Goal: Transaction & Acquisition: Book appointment/travel/reservation

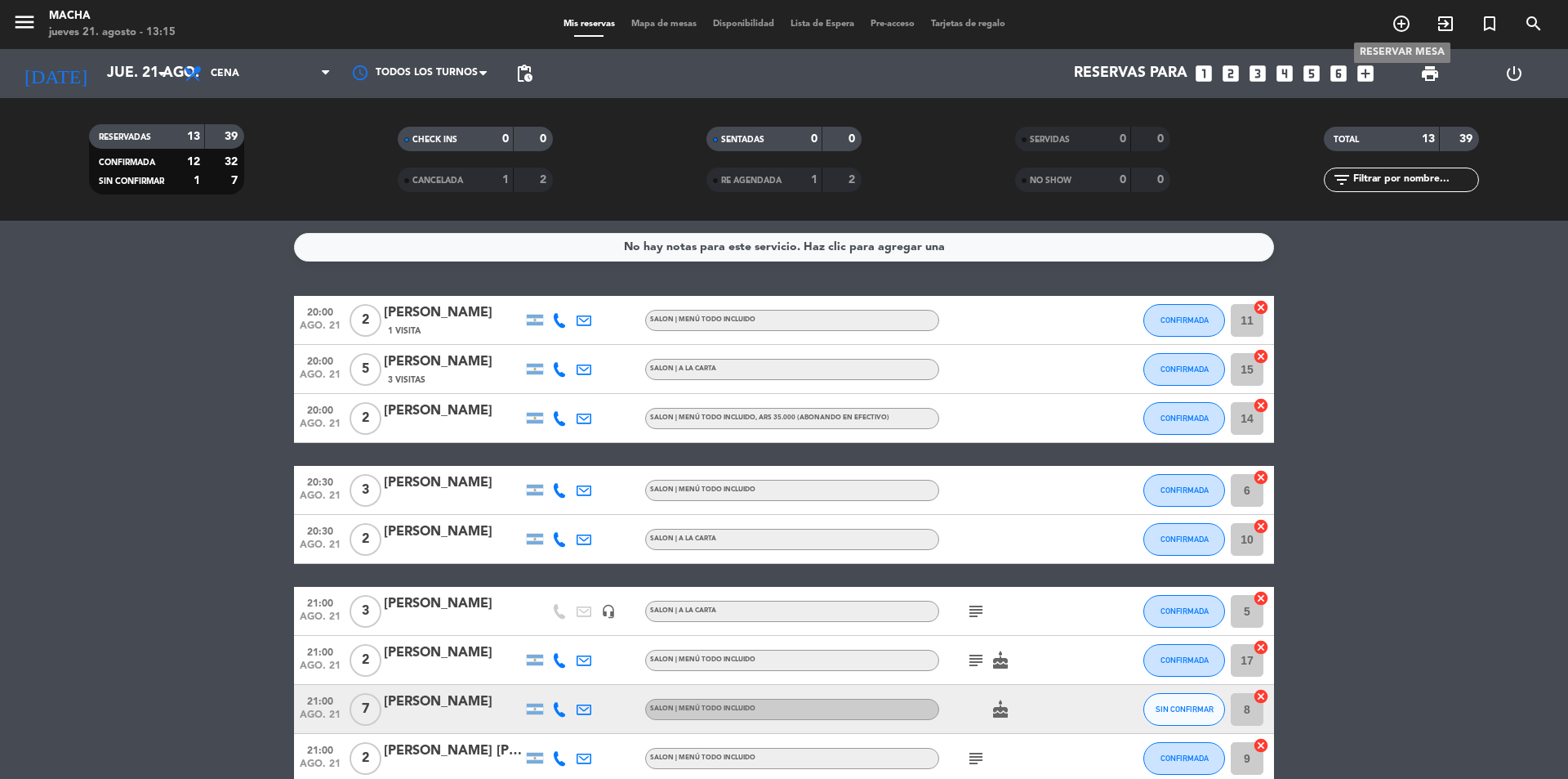
click at [1398, 28] on icon "add_circle_outline" at bounding box center [1401, 24] width 20 height 20
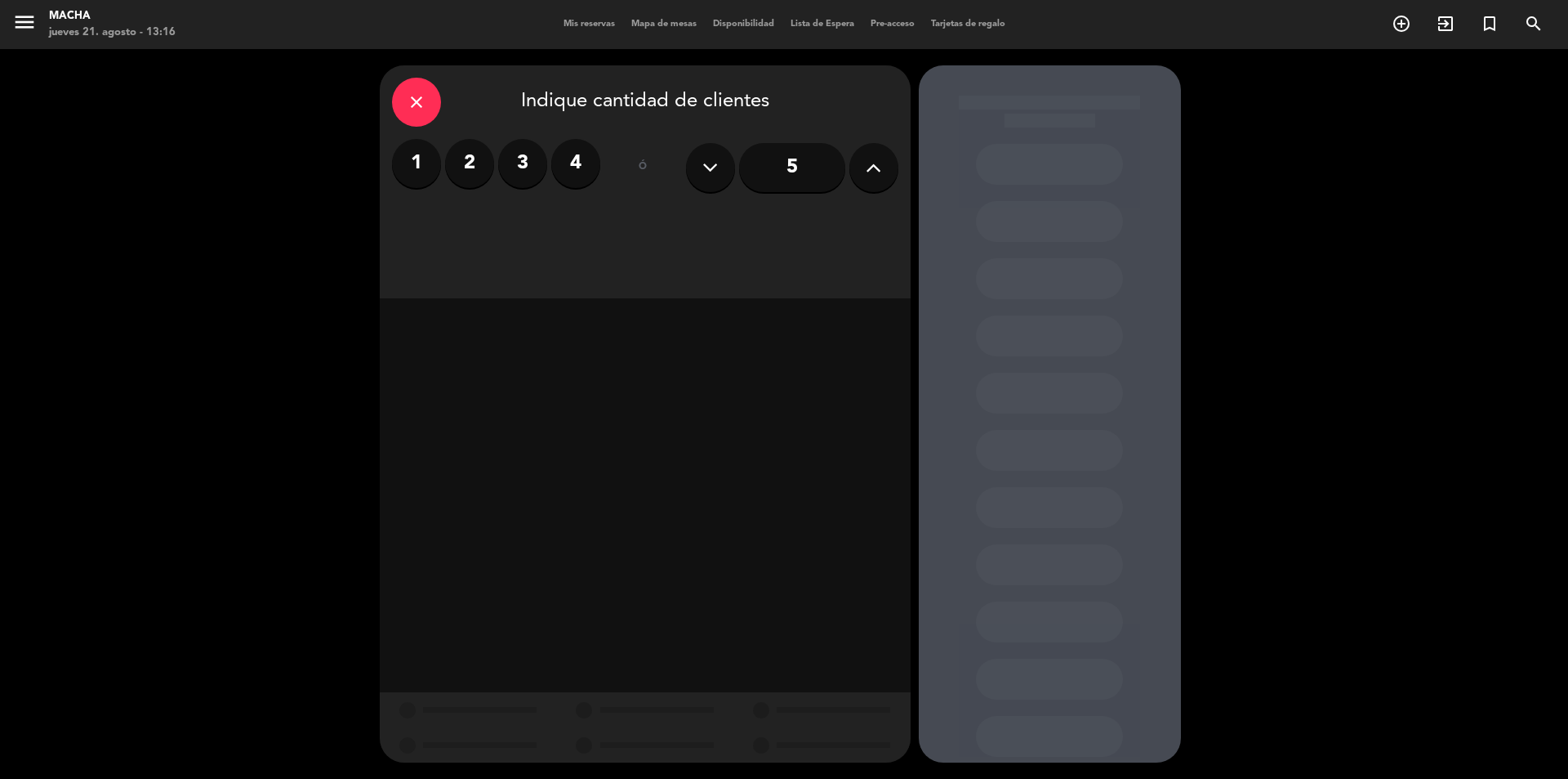
click at [522, 156] on label "3" at bounding box center [523, 164] width 49 height 49
click at [502, 225] on div "Almuerzo" at bounding box center [475, 223] width 166 height 33
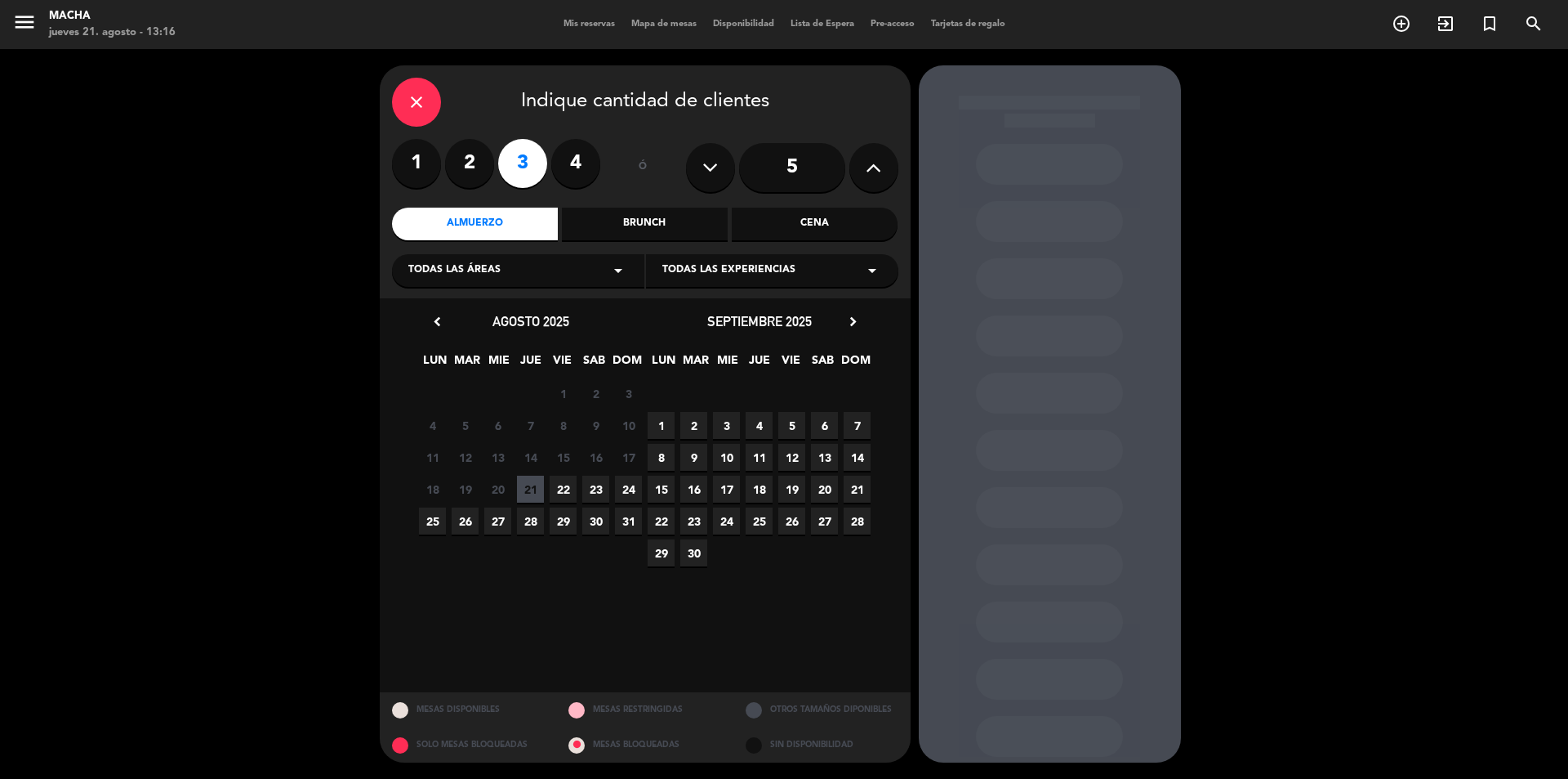
click at [757, 457] on span "11" at bounding box center [759, 457] width 27 height 27
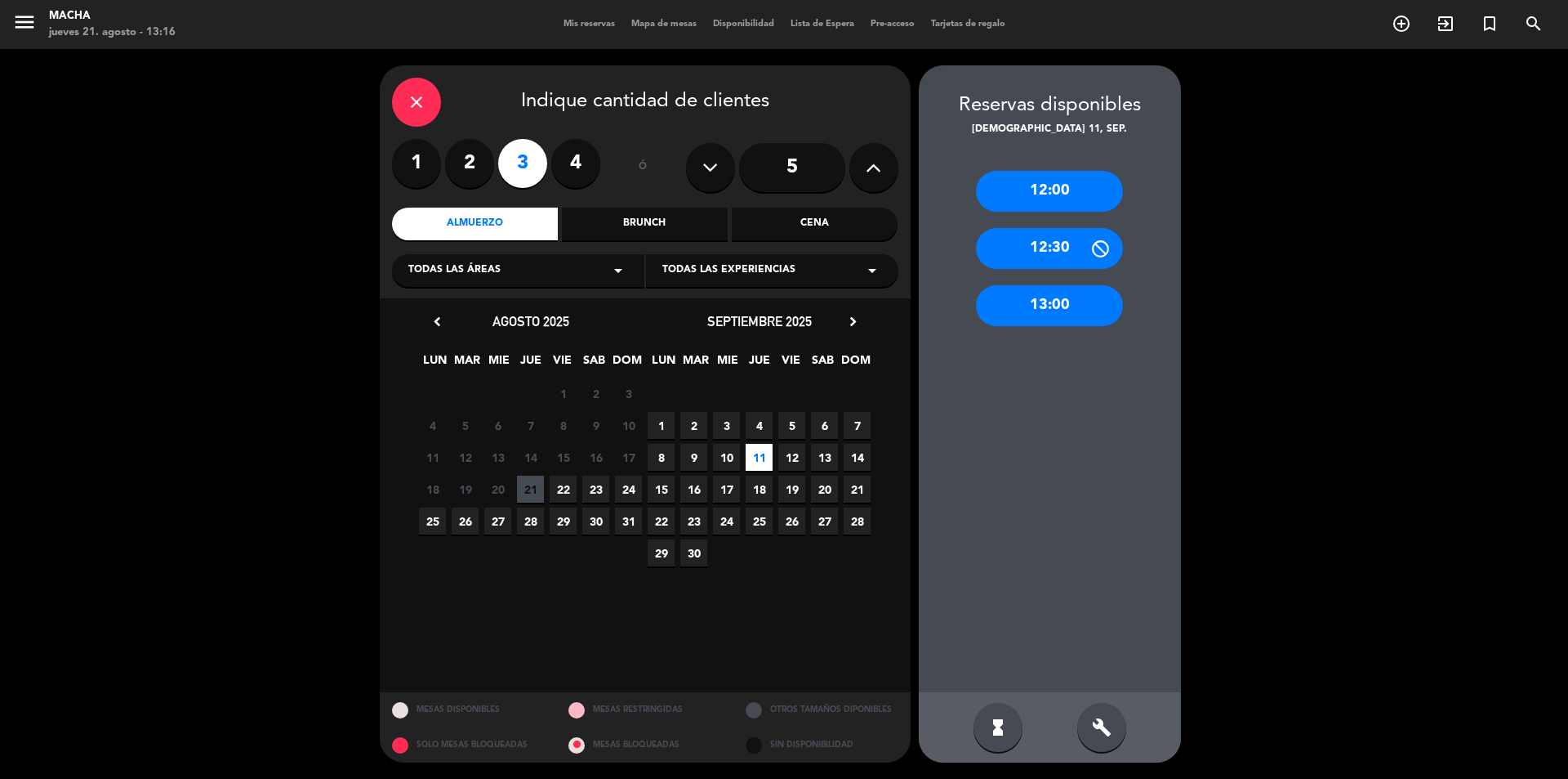
click at [1053, 311] on div "13:00" at bounding box center [1049, 304] width 147 height 41
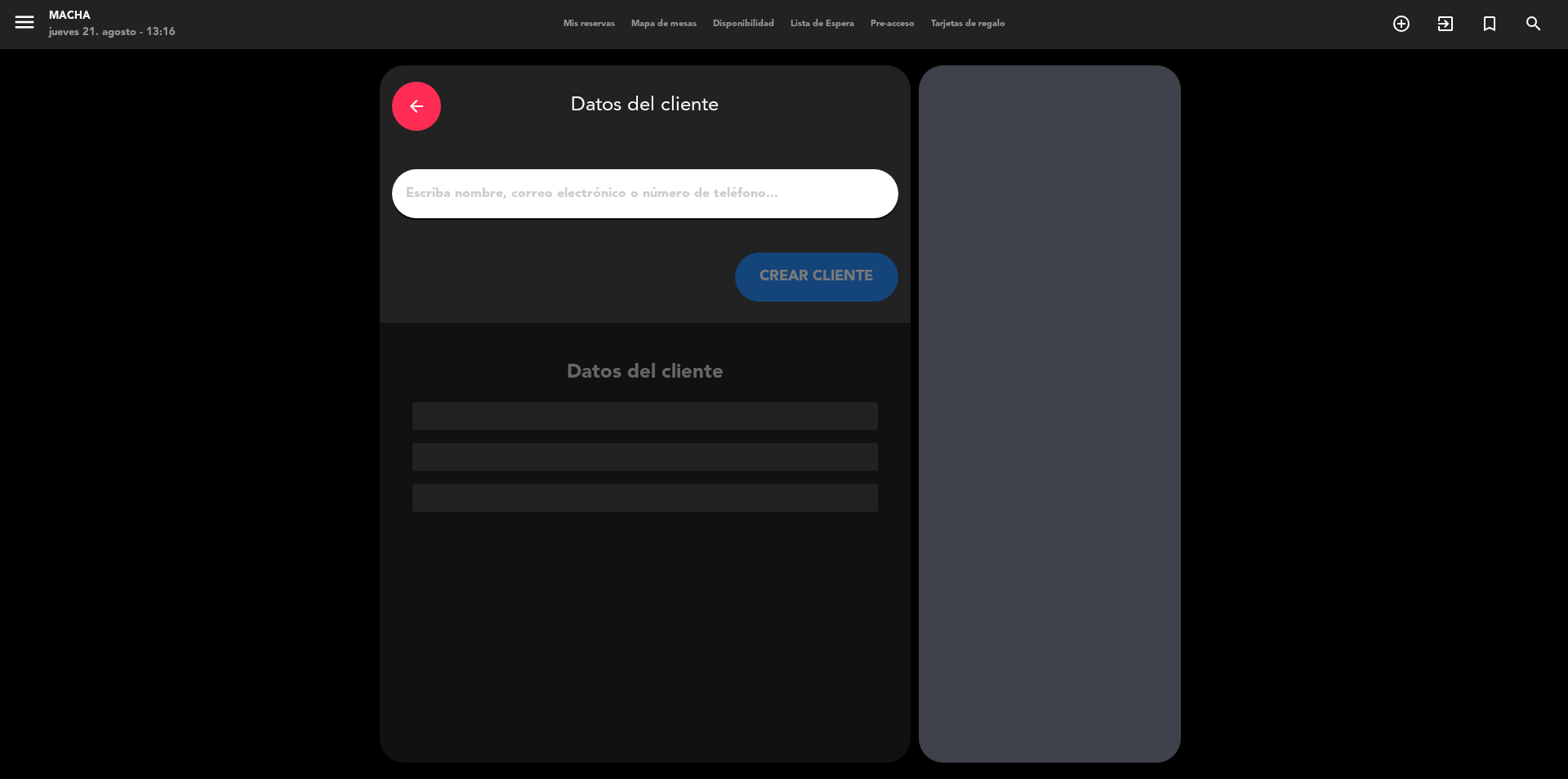
click at [589, 186] on input "1" at bounding box center [645, 193] width 482 height 23
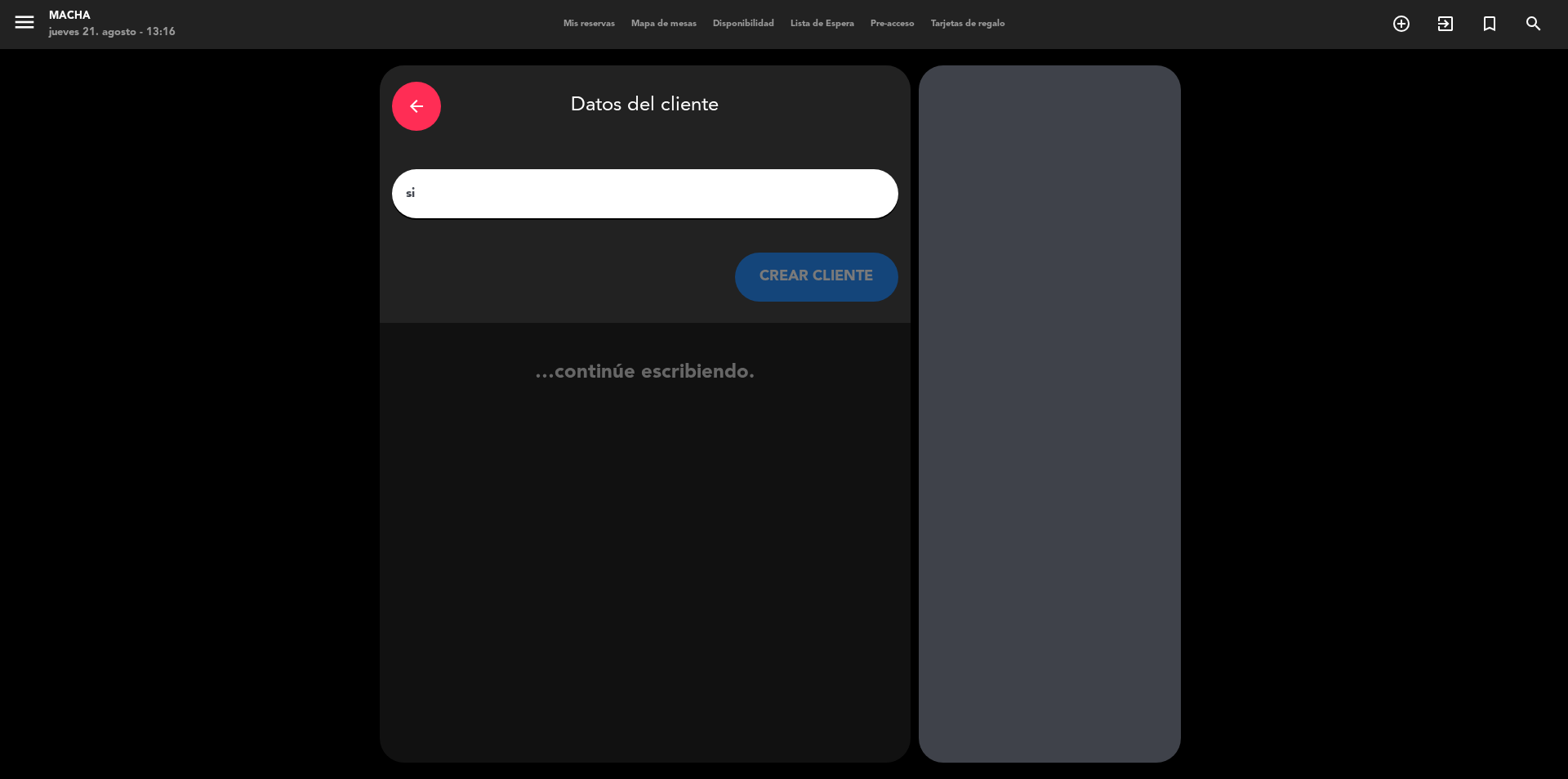
type input "s"
type input "[PERSON_NAME]"
click at [796, 272] on button "CREAR CLIENTE" at bounding box center [816, 277] width 163 height 49
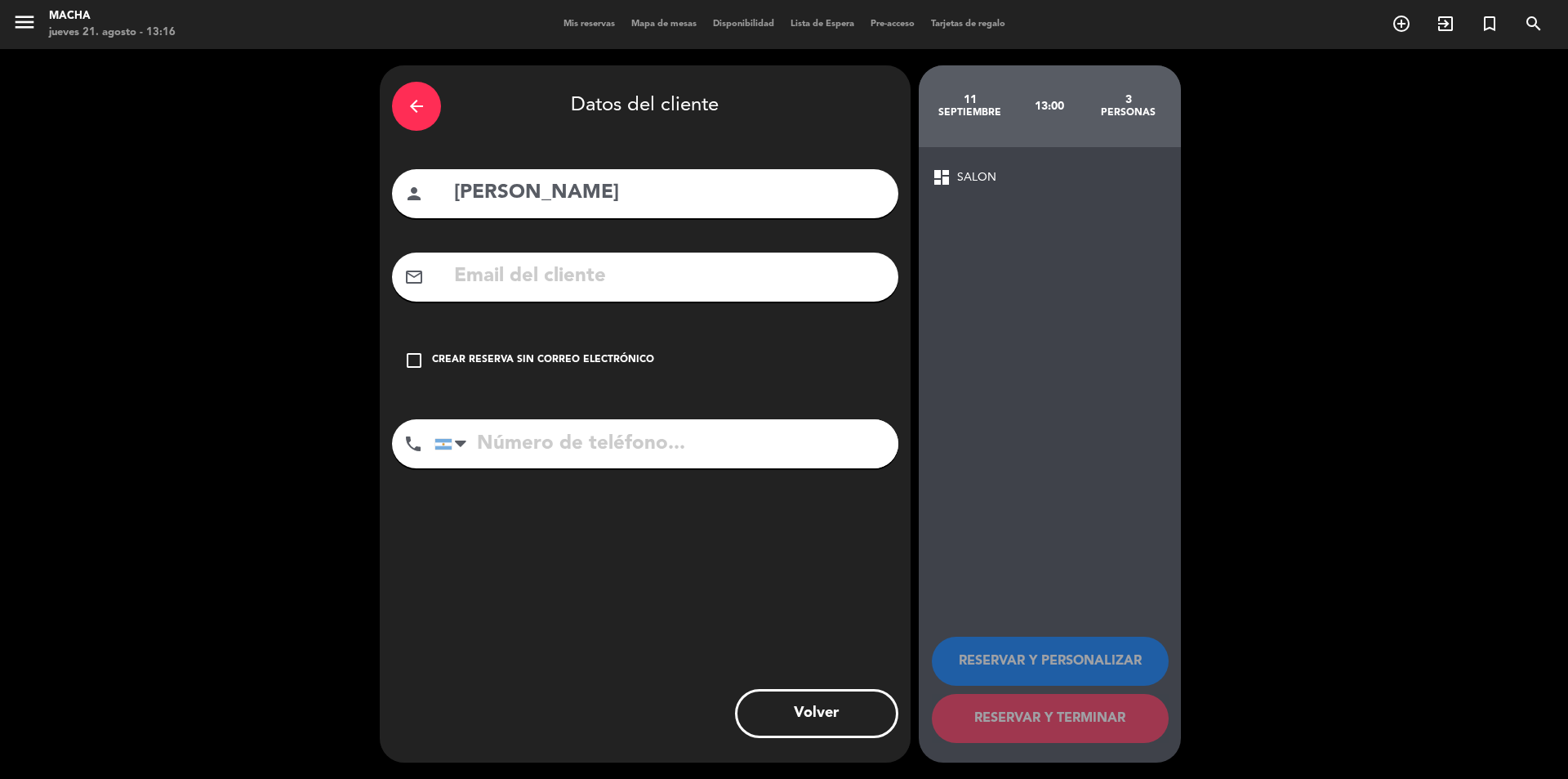
click at [546, 449] on input "tel" at bounding box center [666, 444] width 463 height 49
type input "1156171800"
click at [427, 360] on div "check_box_outline_blank Crear reserva sin correo electrónico" at bounding box center [645, 361] width 506 height 49
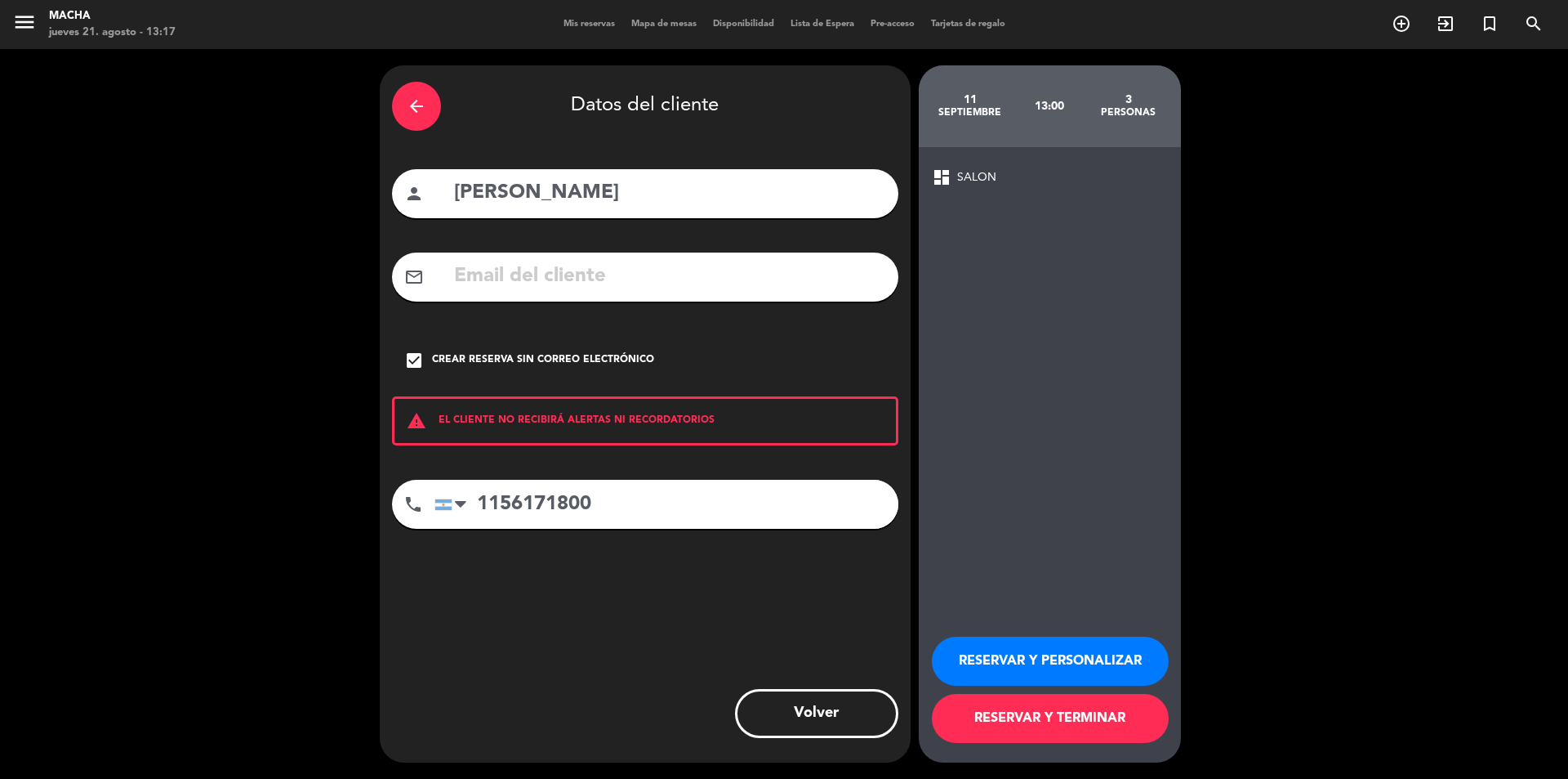
click at [1021, 671] on button "RESERVAR Y PERSONALIZAR" at bounding box center [1050, 661] width 237 height 49
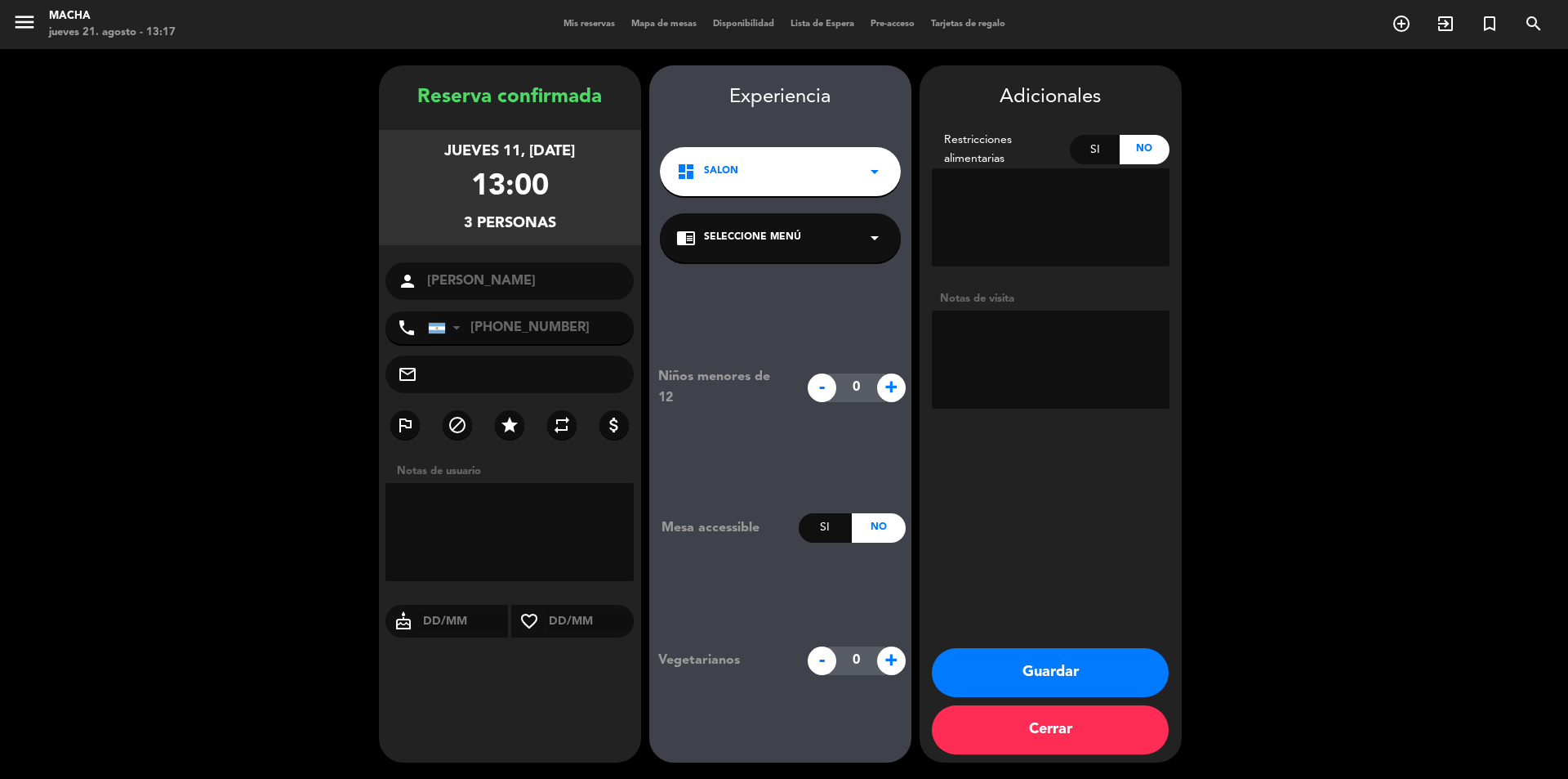
click at [859, 240] on div "chrome_reader_mode Seleccione Menú arrow_drop_down" at bounding box center [781, 238] width 241 height 49
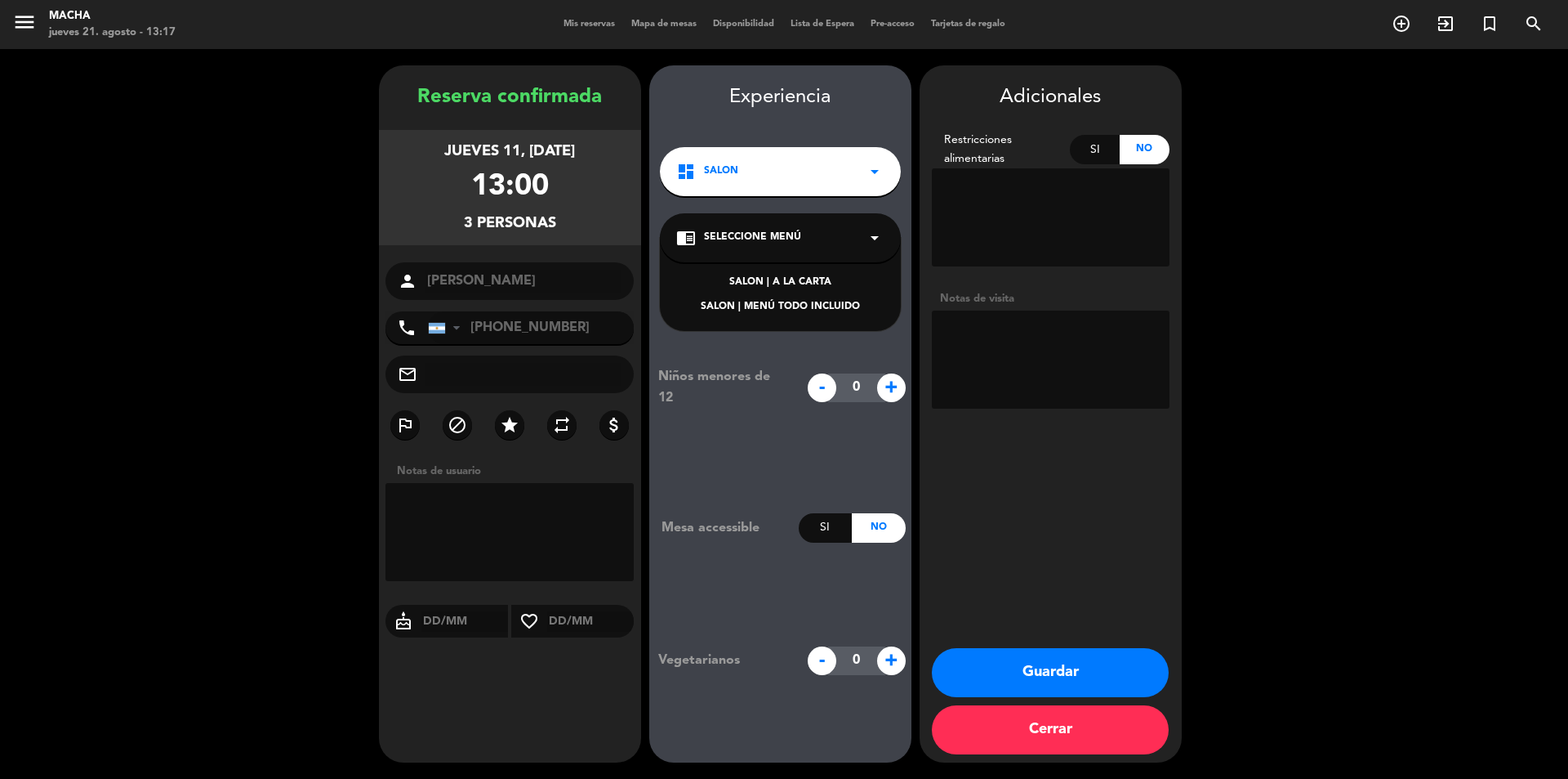
click at [812, 278] on div "SALON | A LA CARTA" at bounding box center [780, 283] width 208 height 17
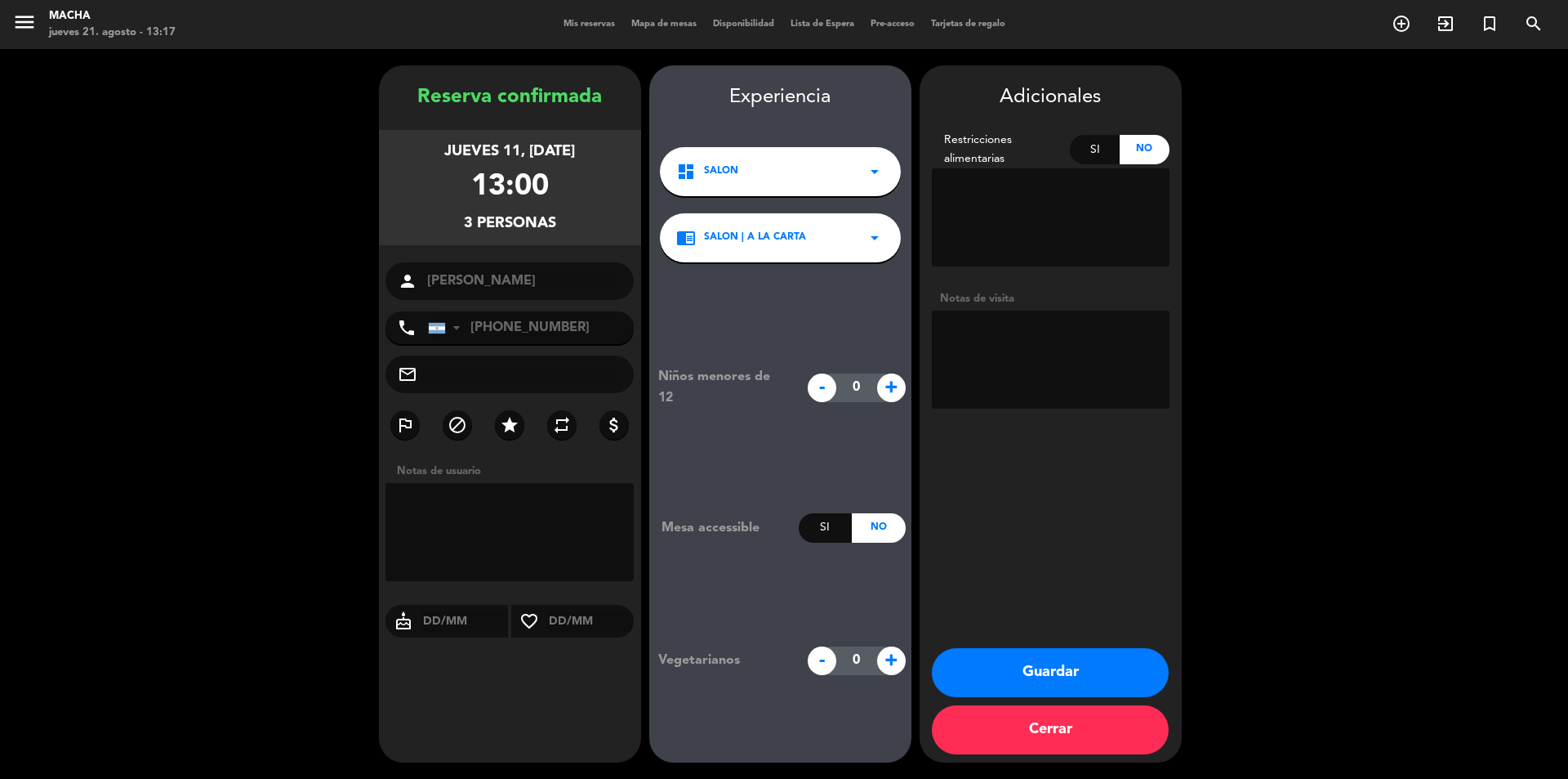
click at [1052, 675] on button "Guardar" at bounding box center [1050, 672] width 237 height 49
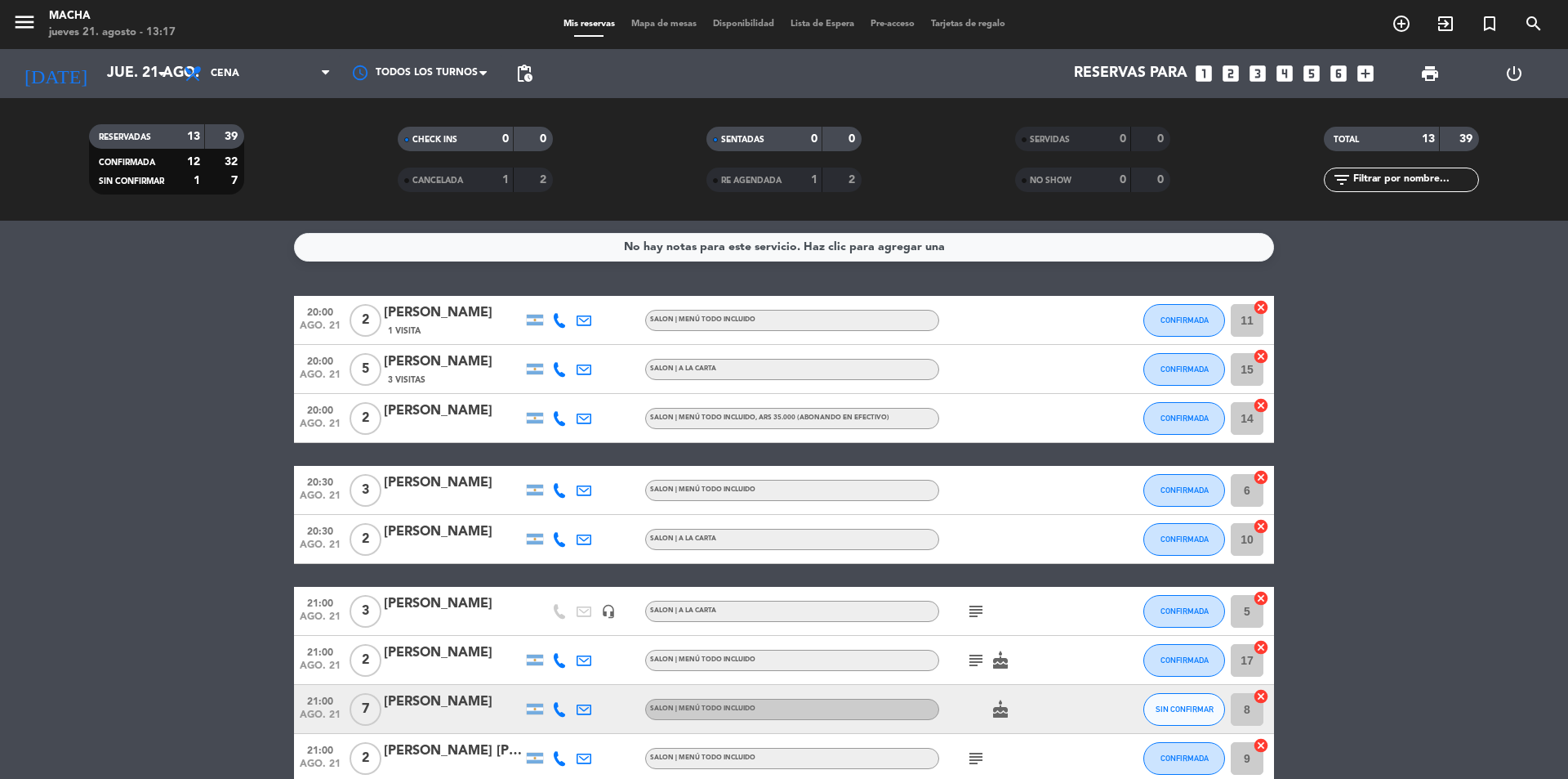
scroll to position [163, 0]
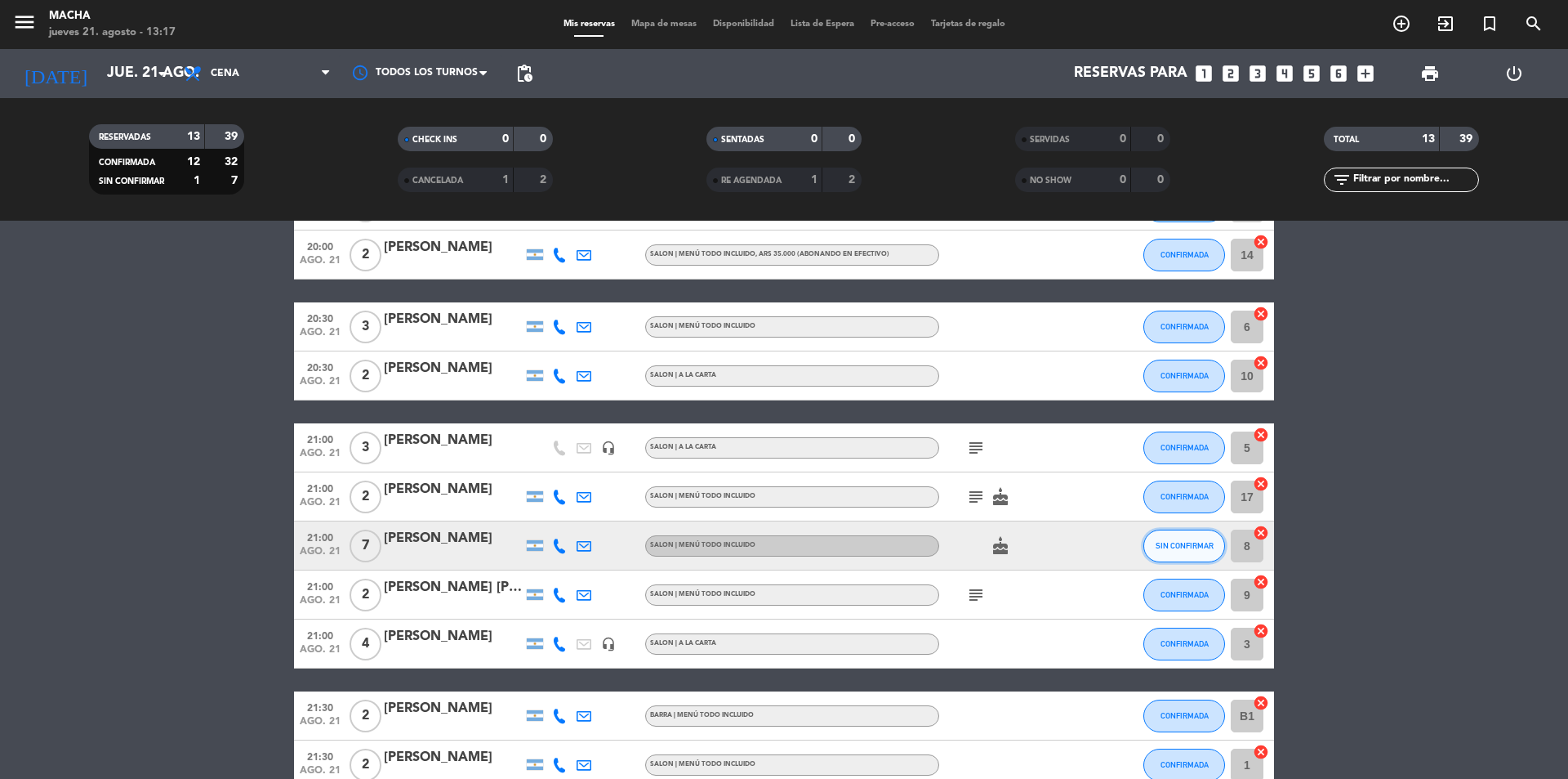
click at [1184, 545] on span "SIN CONFIRMAR" at bounding box center [1185, 545] width 58 height 9
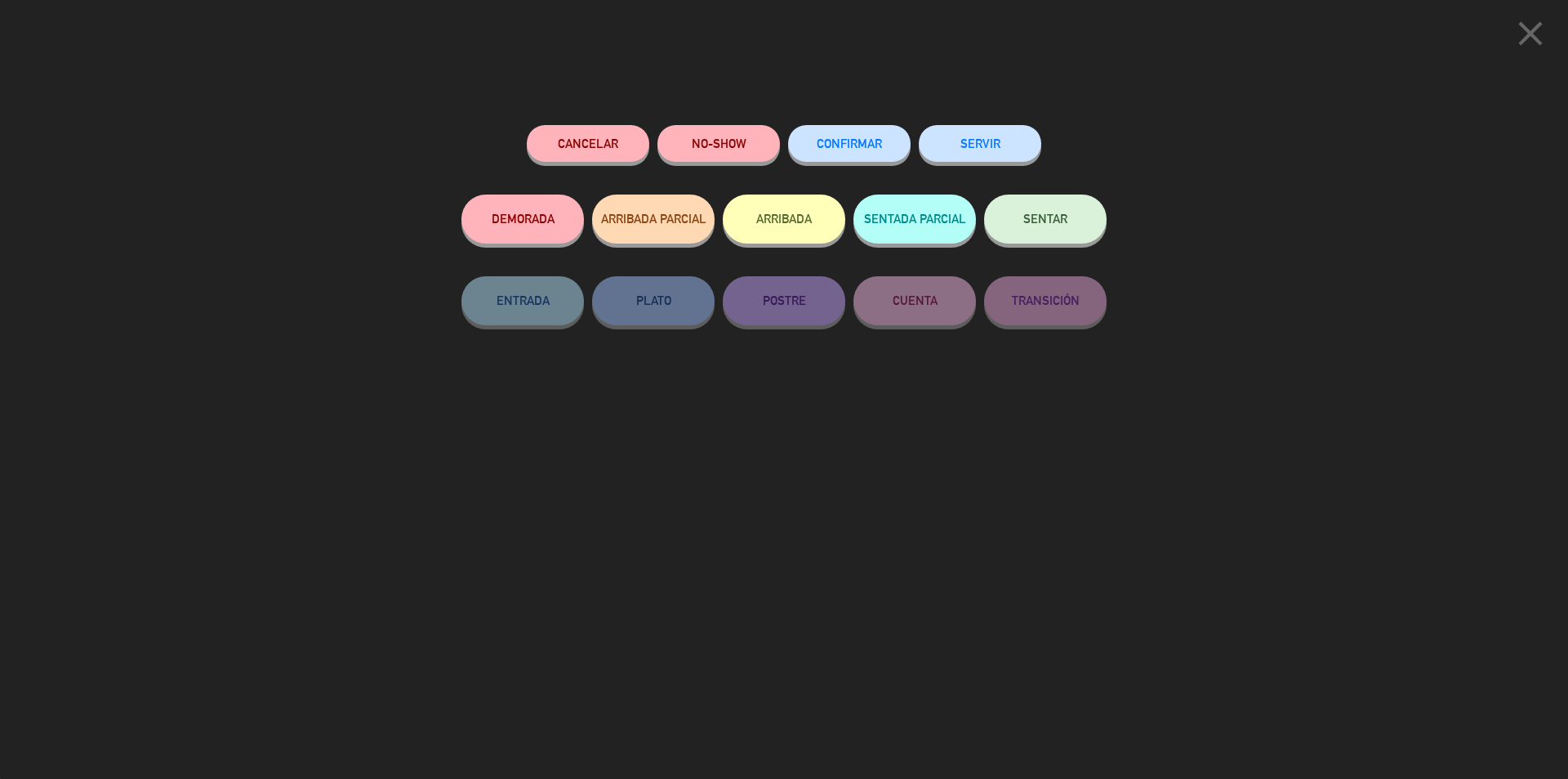
click at [843, 139] on span "CONFIRMAR" at bounding box center [850, 143] width 65 height 14
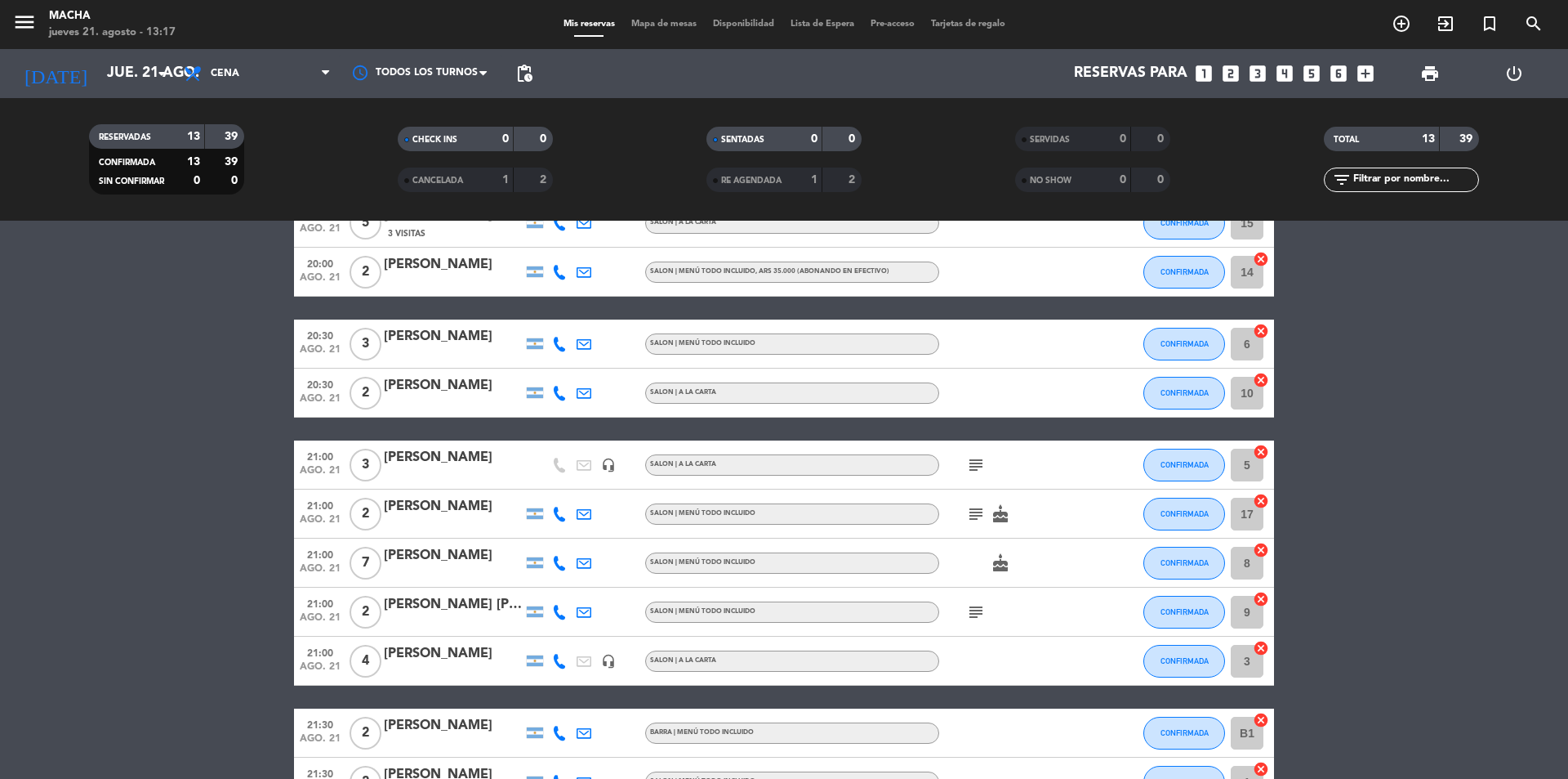
scroll to position [0, 0]
